Goal: Check status: Check status

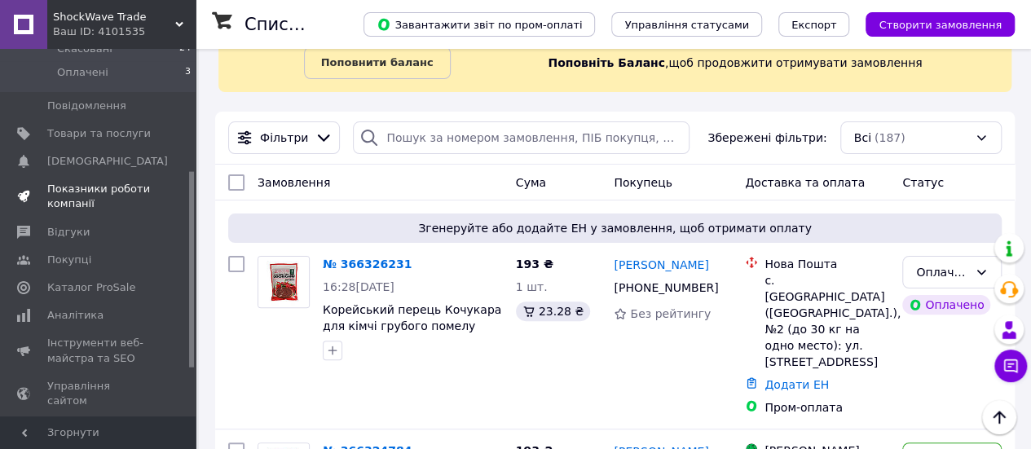
scroll to position [229, 0]
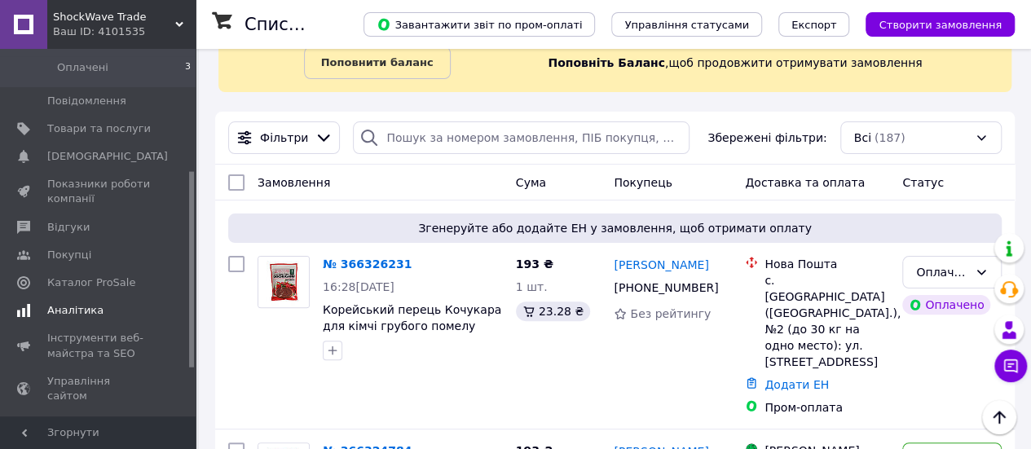
click at [65, 303] on span "Аналітика" at bounding box center [75, 310] width 56 height 15
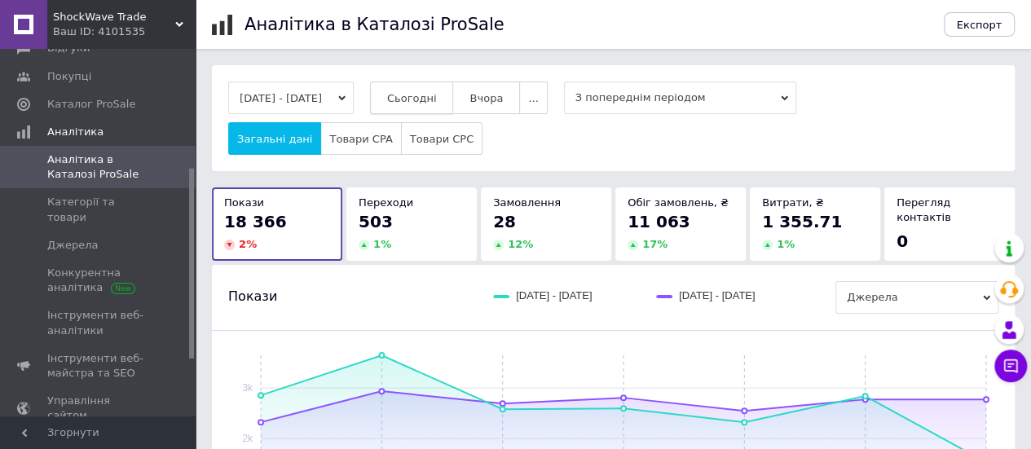
click at [437, 104] on span "Сьогодні" at bounding box center [412, 98] width 50 height 12
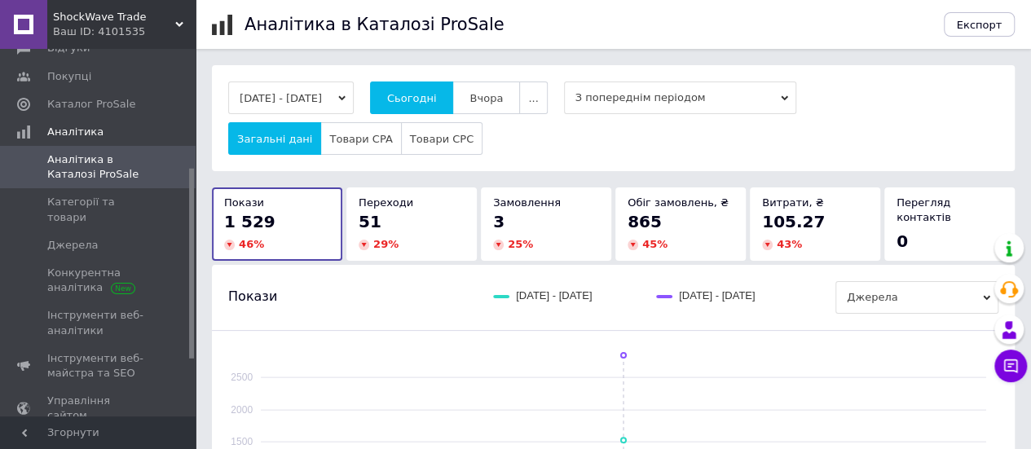
click at [354, 101] on button "[DATE] - [DATE]" at bounding box center [291, 98] width 126 height 33
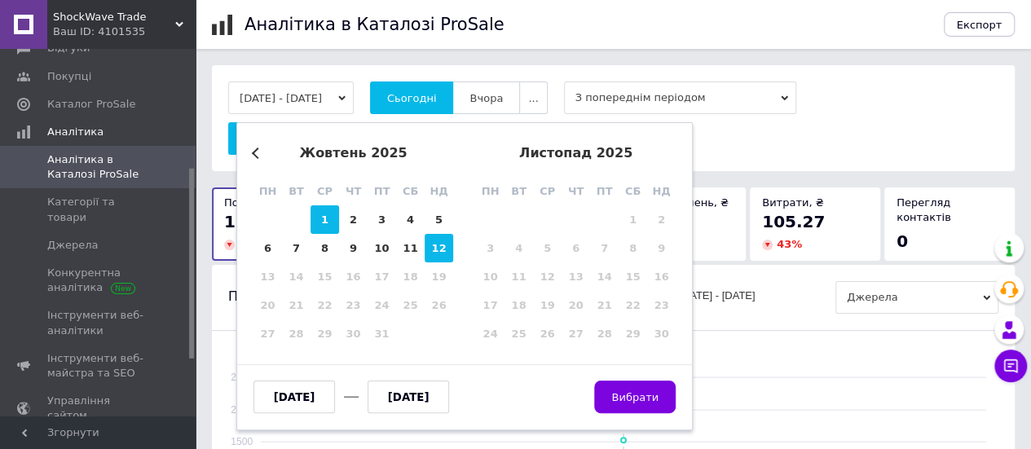
click at [334, 214] on div "1" at bounding box center [325, 219] width 29 height 29
type input "[DATE]"
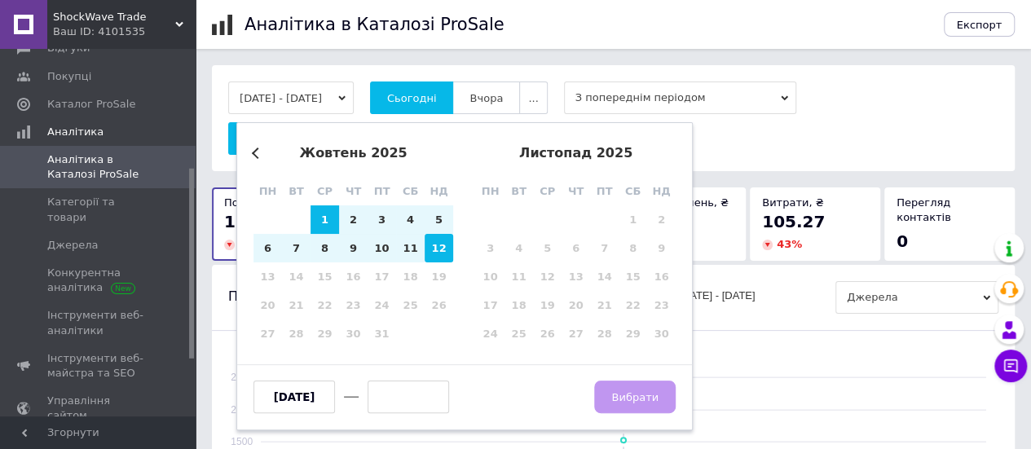
click at [450, 247] on div "12" at bounding box center [439, 248] width 29 height 29
type input "[DATE]"
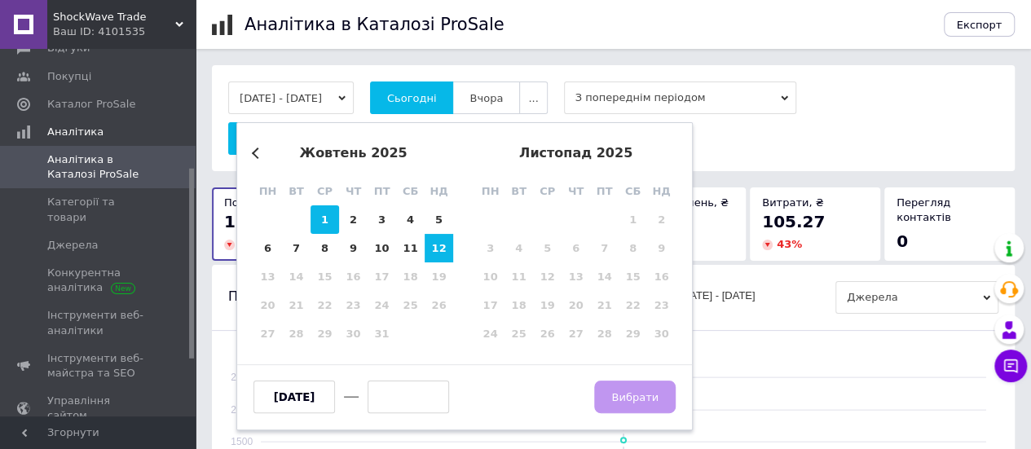
click at [325, 222] on div "1" at bounding box center [325, 219] width 29 height 29
type input "[DATE]"
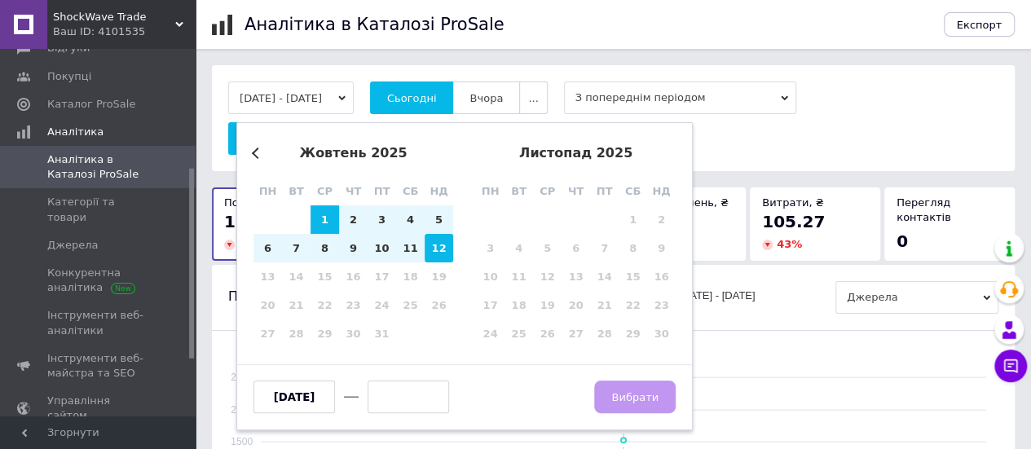
click at [448, 257] on div "12" at bounding box center [439, 248] width 29 height 29
type input "[DATE]"
click at [656, 397] on span "Вибрати" at bounding box center [634, 397] width 47 height 12
